Goal: Task Accomplishment & Management: Use online tool/utility

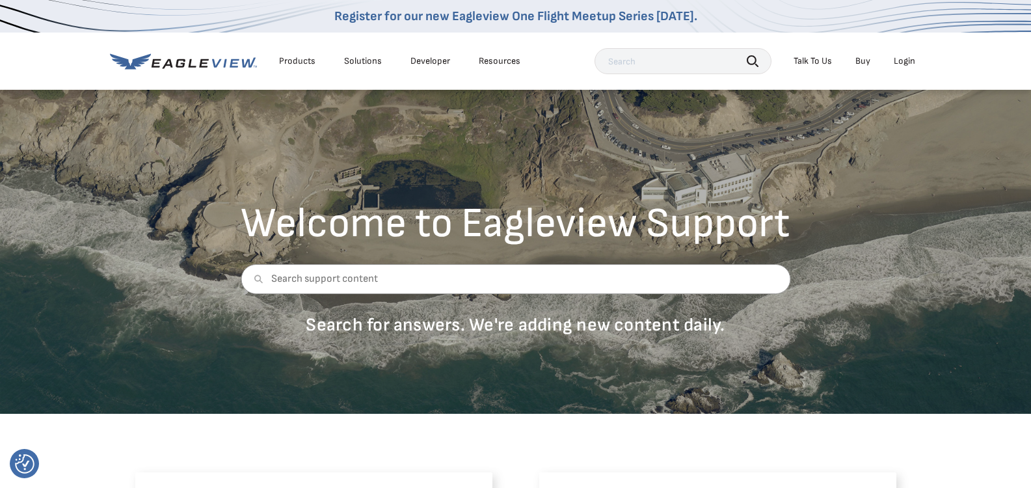
click at [904, 66] on div "Login" at bounding box center [903, 61] width 21 height 12
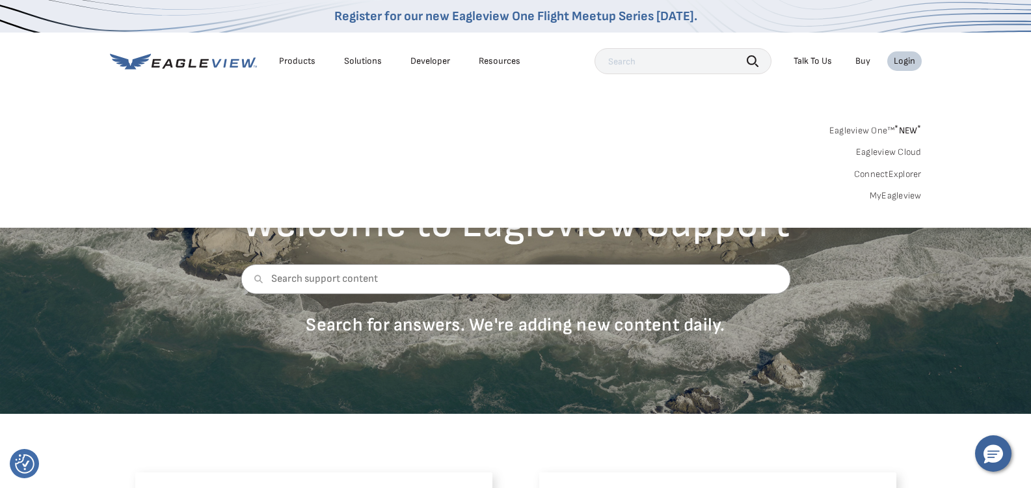
click at [885, 195] on link "MyEagleview" at bounding box center [895, 196] width 52 height 12
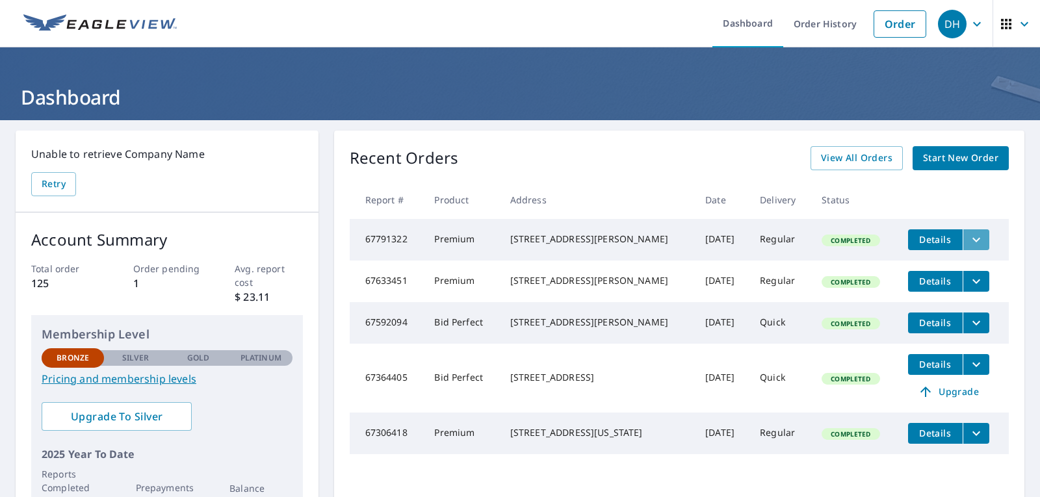
click at [969, 240] on icon "filesDropdownBtn-67791322" at bounding box center [977, 240] width 16 height 16
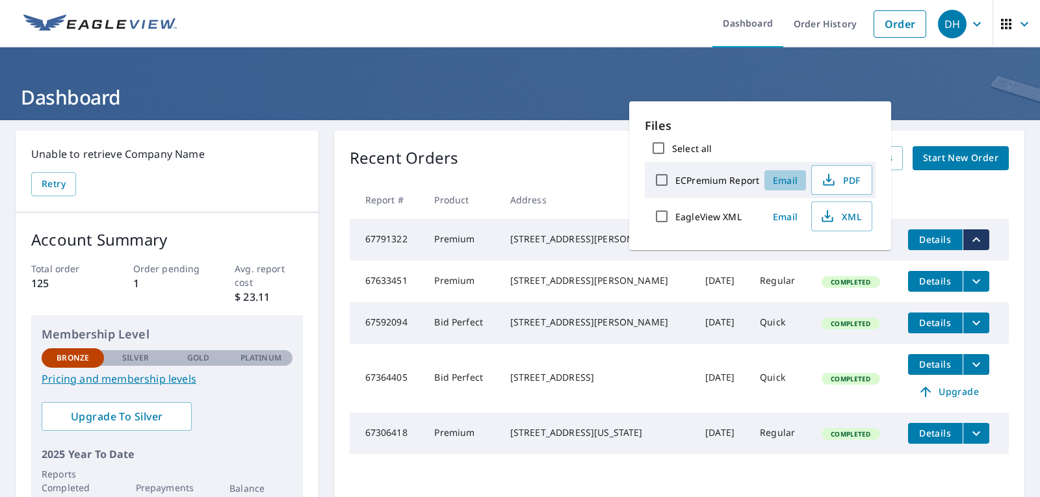
click at [785, 180] on span "Email" at bounding box center [785, 180] width 31 height 12
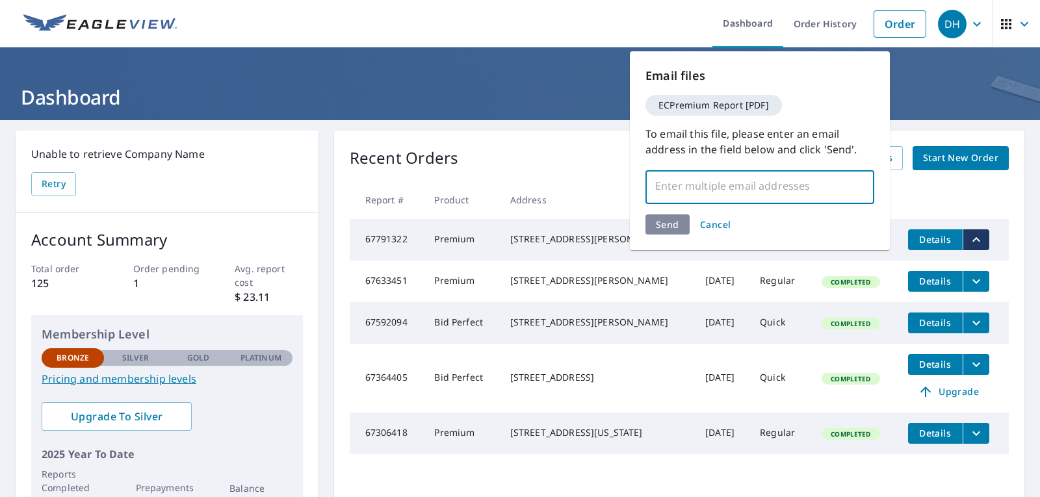
click at [686, 189] on input "text" at bounding box center [751, 186] width 198 height 25
type input "muleskinner5x@gmail.com"
click at [665, 225] on div "Send Cancel" at bounding box center [760, 225] width 229 height 20
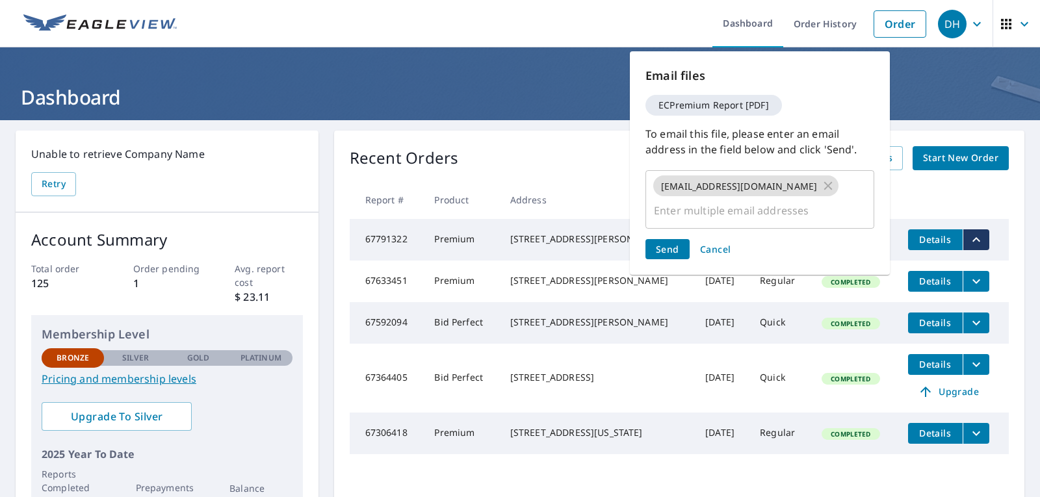
click at [663, 243] on span "Send" at bounding box center [667, 249] width 23 height 12
